Goal: Task Accomplishment & Management: Complete application form

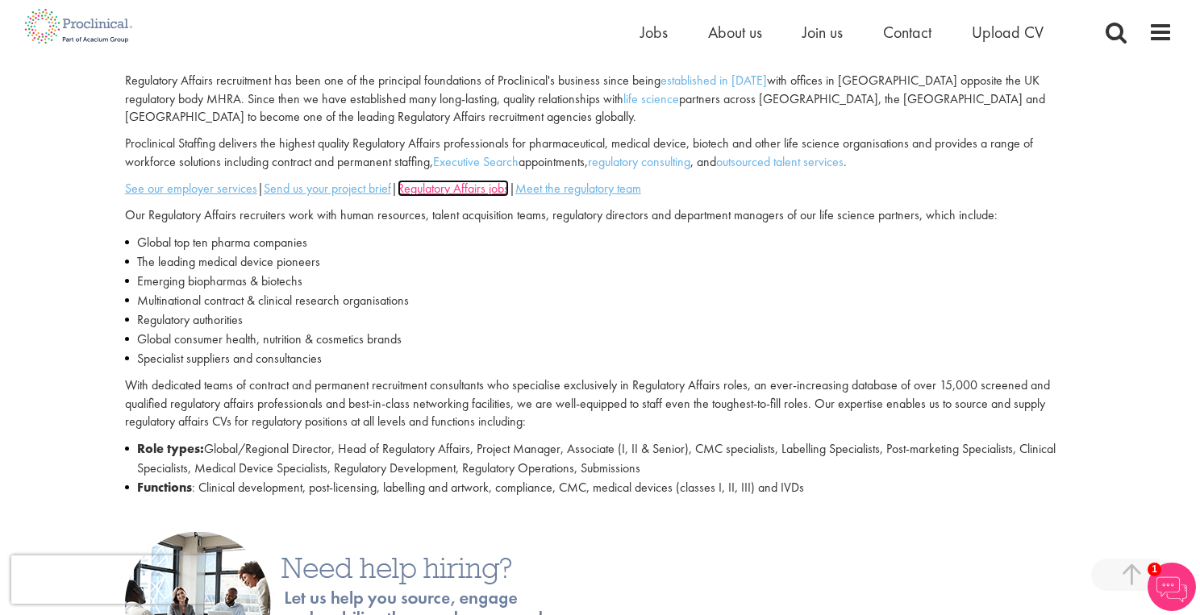
scroll to position [499, 0]
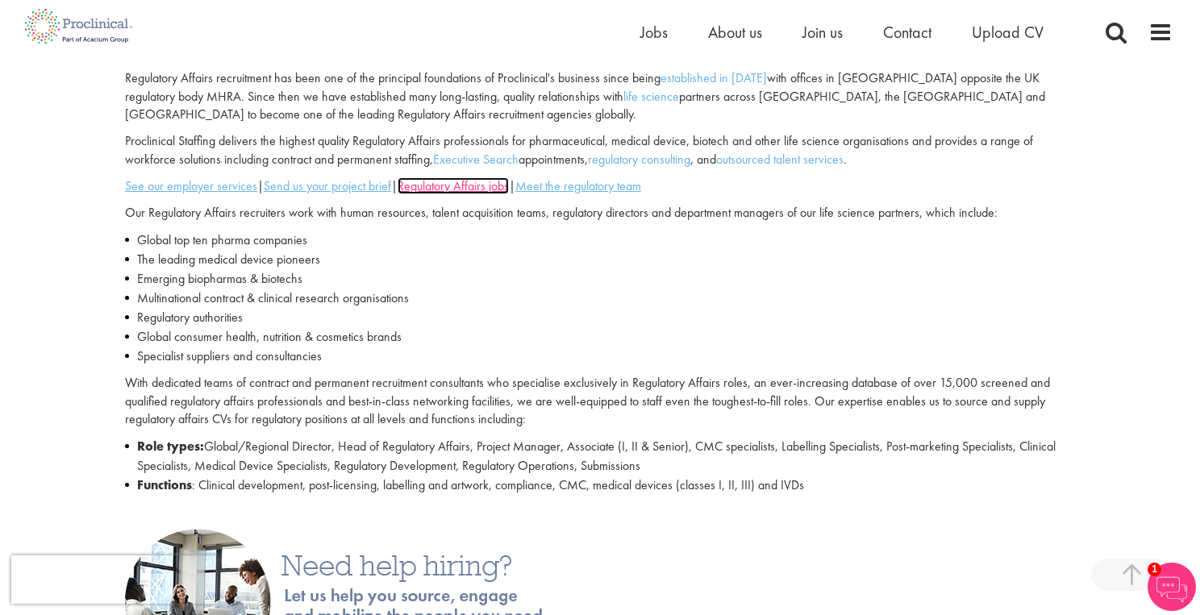
click at [466, 187] on u "Regulatory Affairs jobs" at bounding box center [452, 185] width 111 height 17
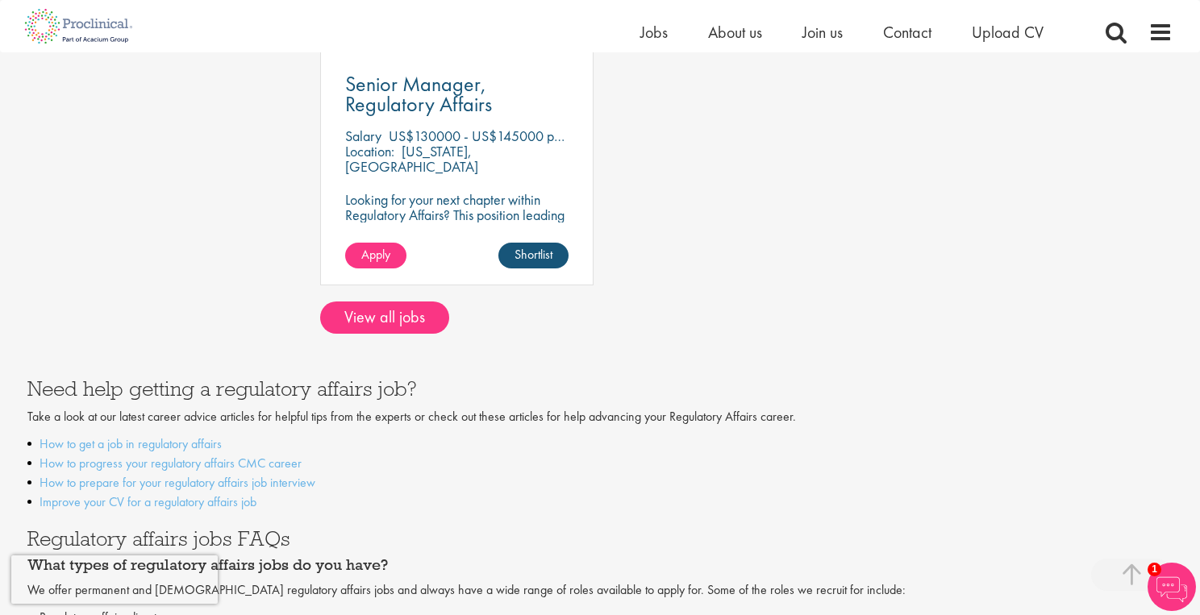
scroll to position [706, 0]
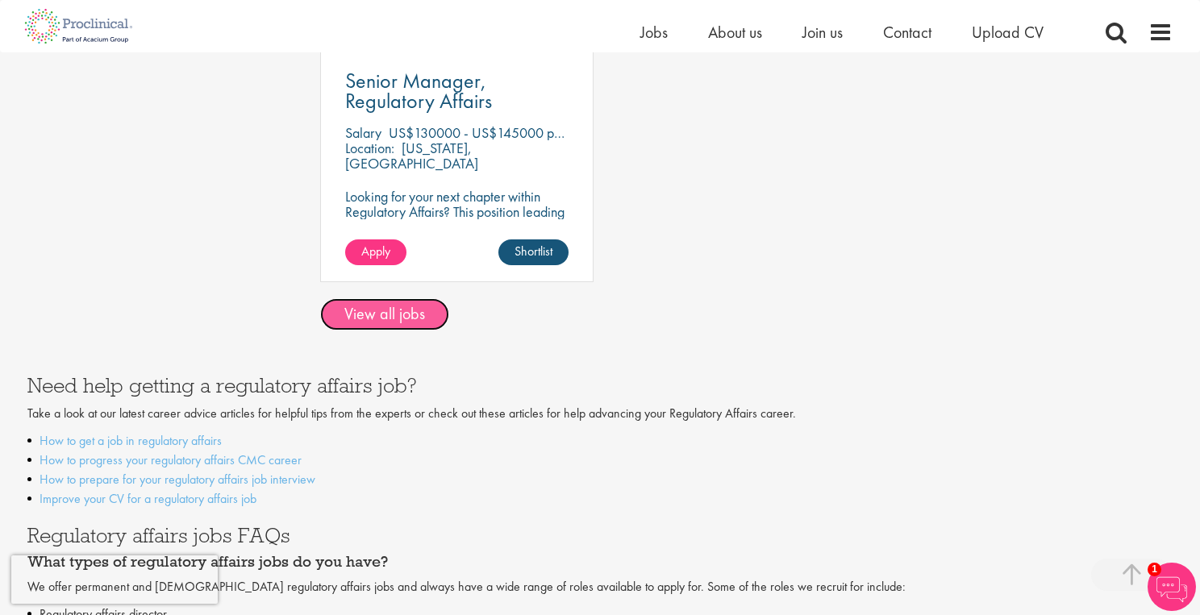
click at [368, 321] on link "View all jobs" at bounding box center [384, 314] width 129 height 32
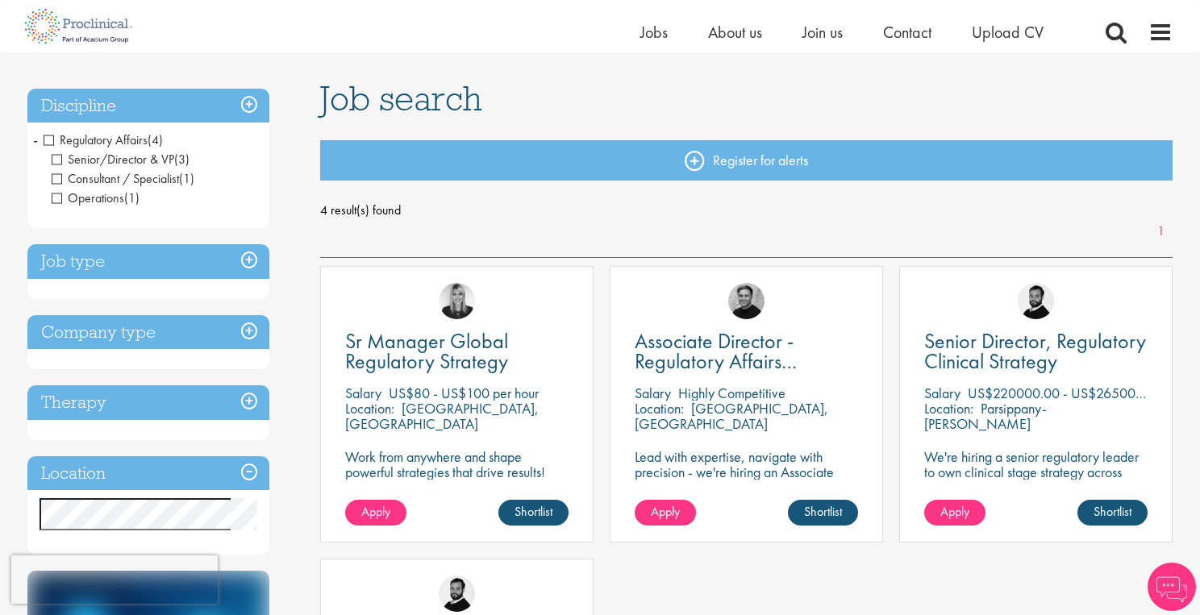
scroll to position [95, 0]
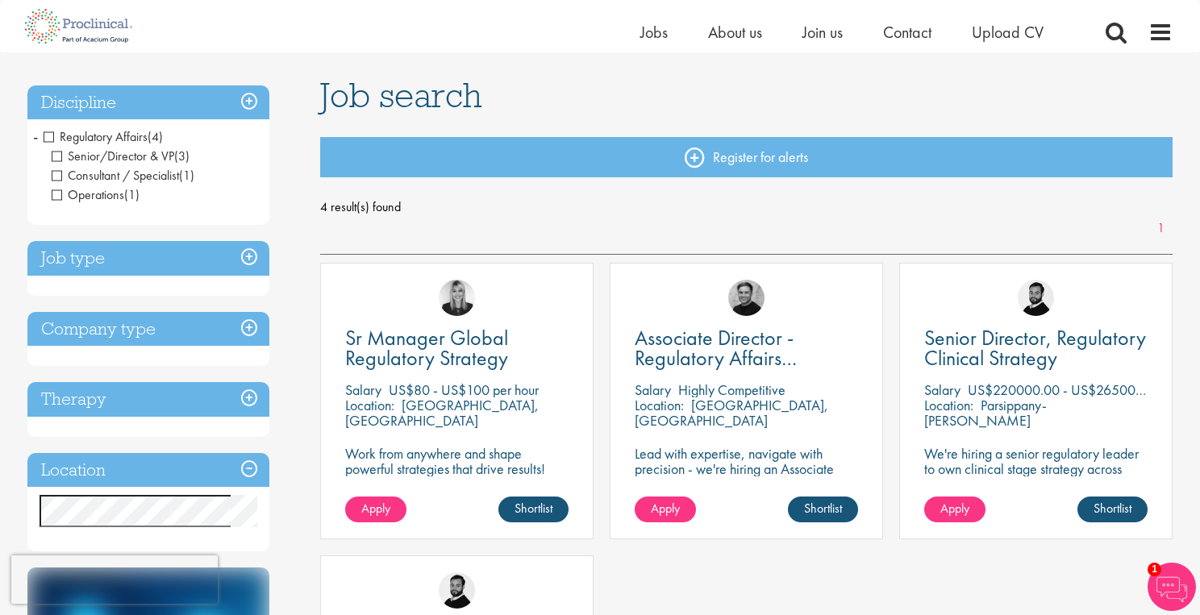
click at [60, 157] on span "Senior/Director & VP" at bounding box center [113, 156] width 123 height 17
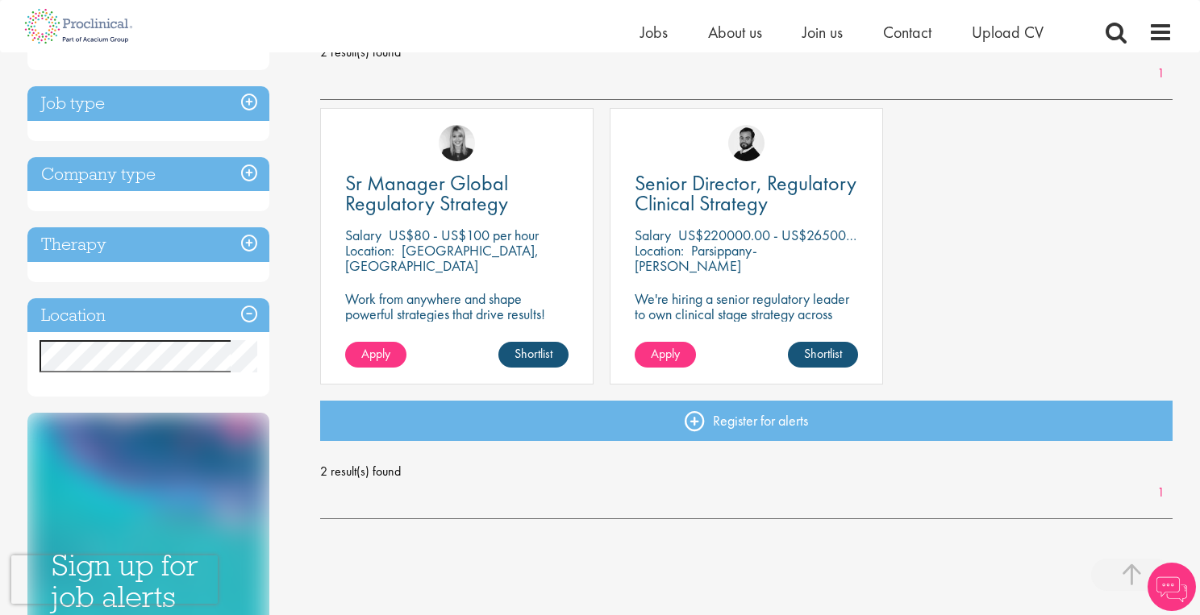
scroll to position [252, 0]
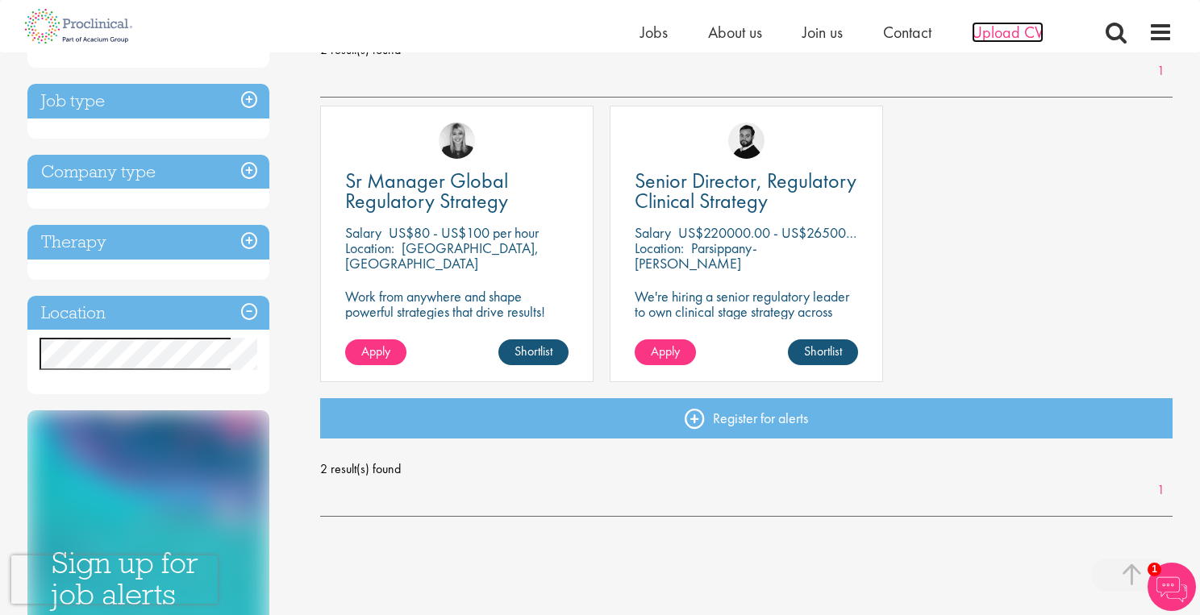
click at [1008, 27] on span "Upload CV" at bounding box center [1007, 32] width 72 height 21
